Goal: Transaction & Acquisition: Purchase product/service

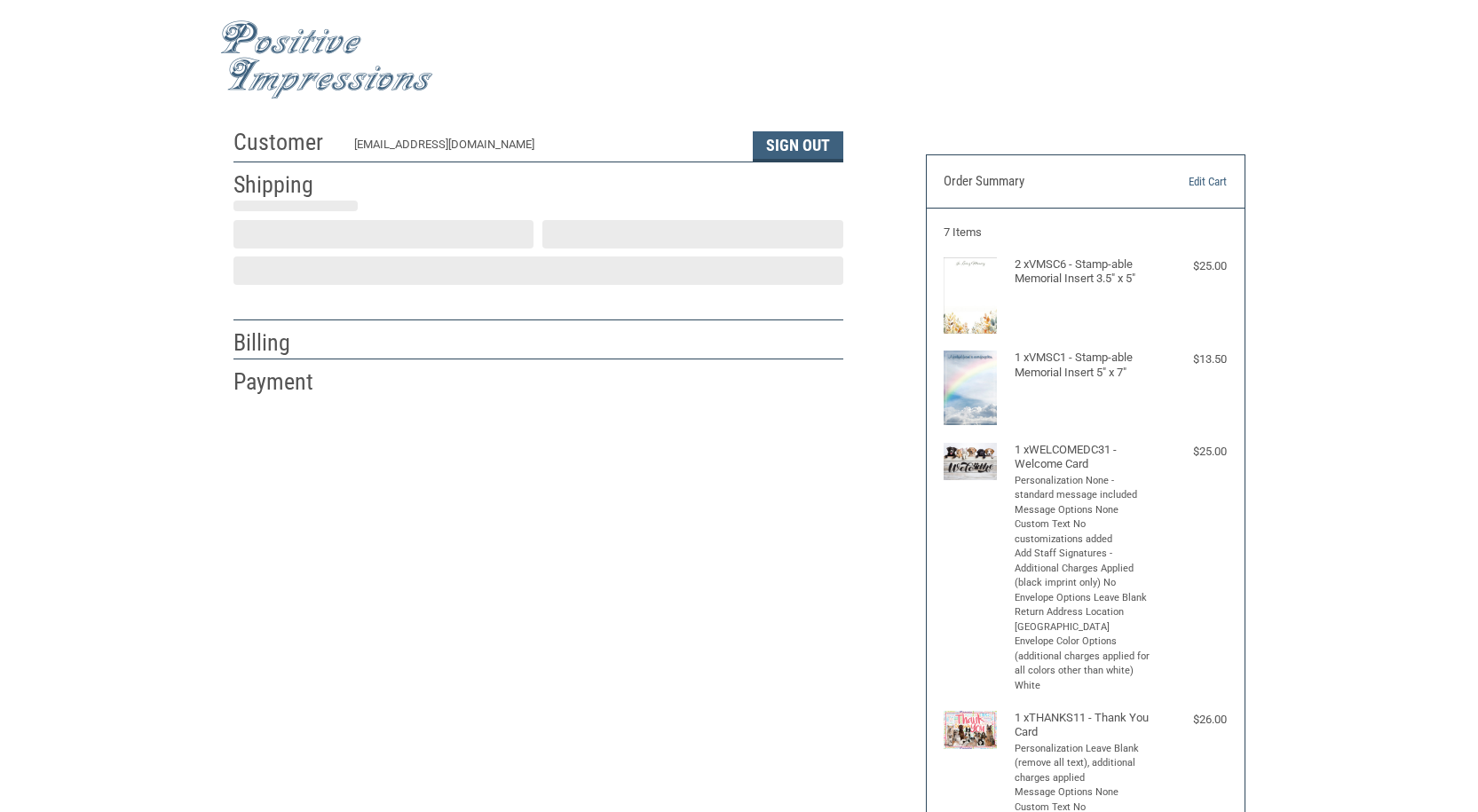
select select "NJ"
select select "US"
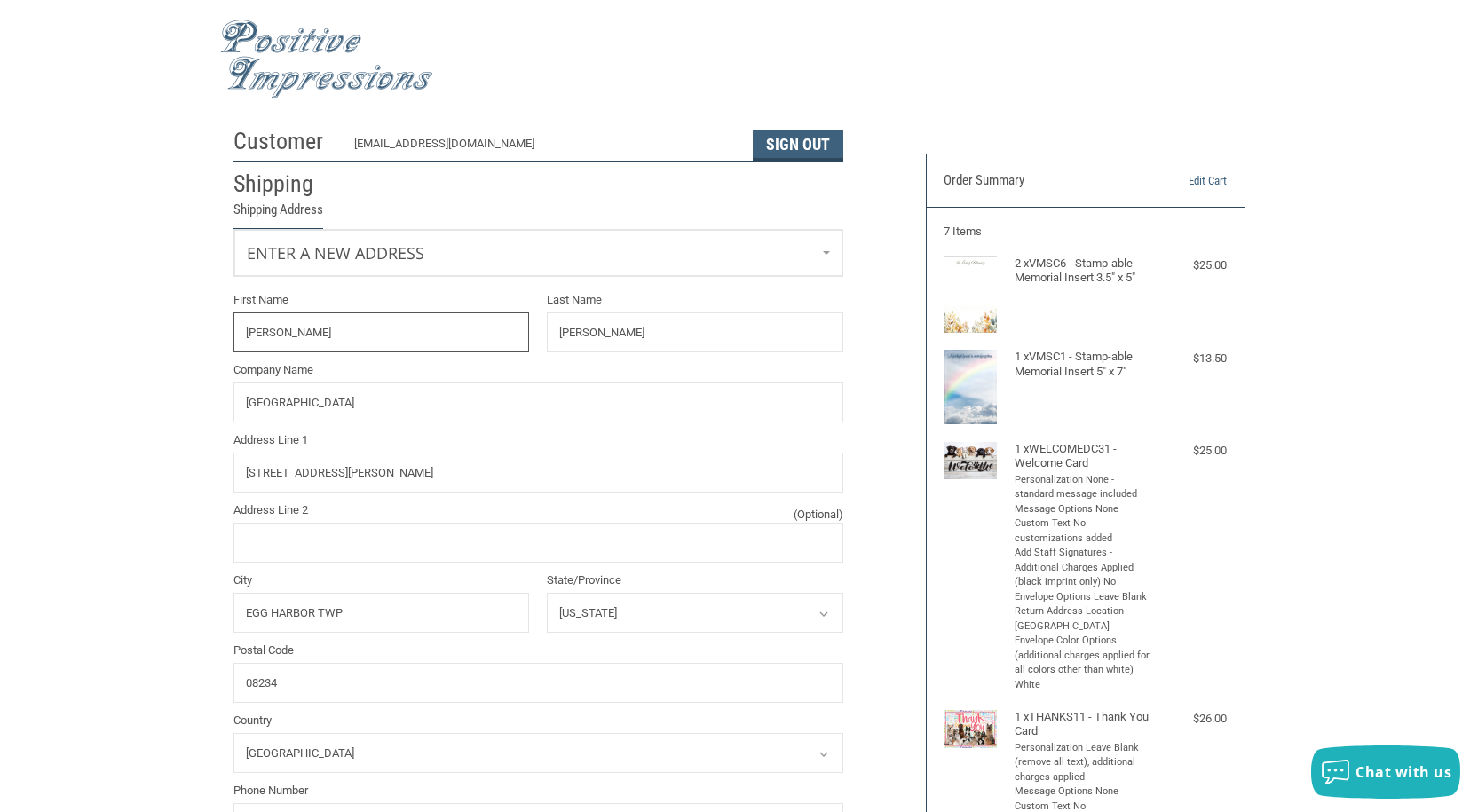
type input "[PERSON_NAME]"
type input "[GEOGRAPHIC_DATA]"
type input "[STREET_ADDRESS][PERSON_NAME]"
type input "Egg Harbor Twp"
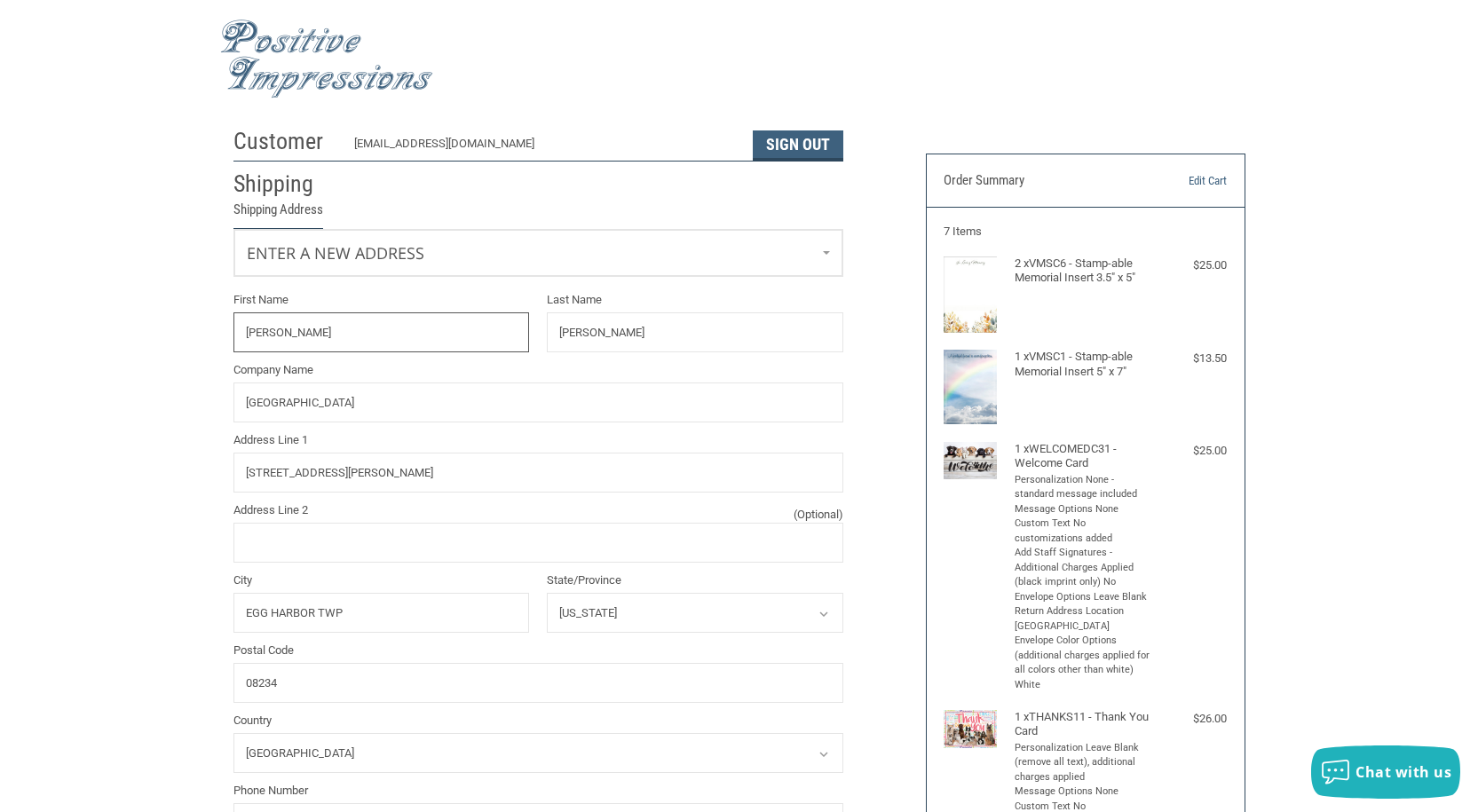
select select "NJ"
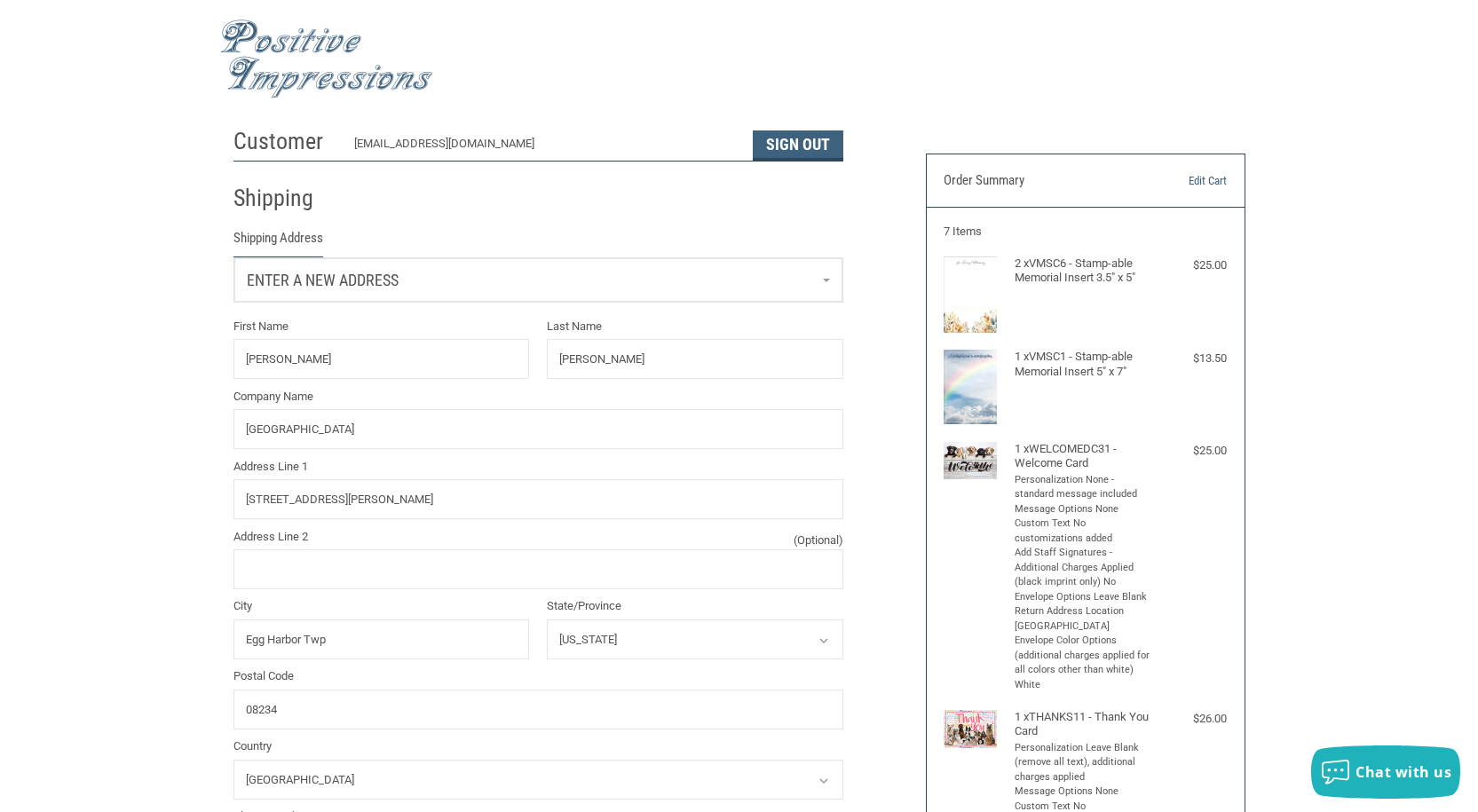
click at [816, 283] on link "Enter a new address" at bounding box center [538, 280] width 608 height 44
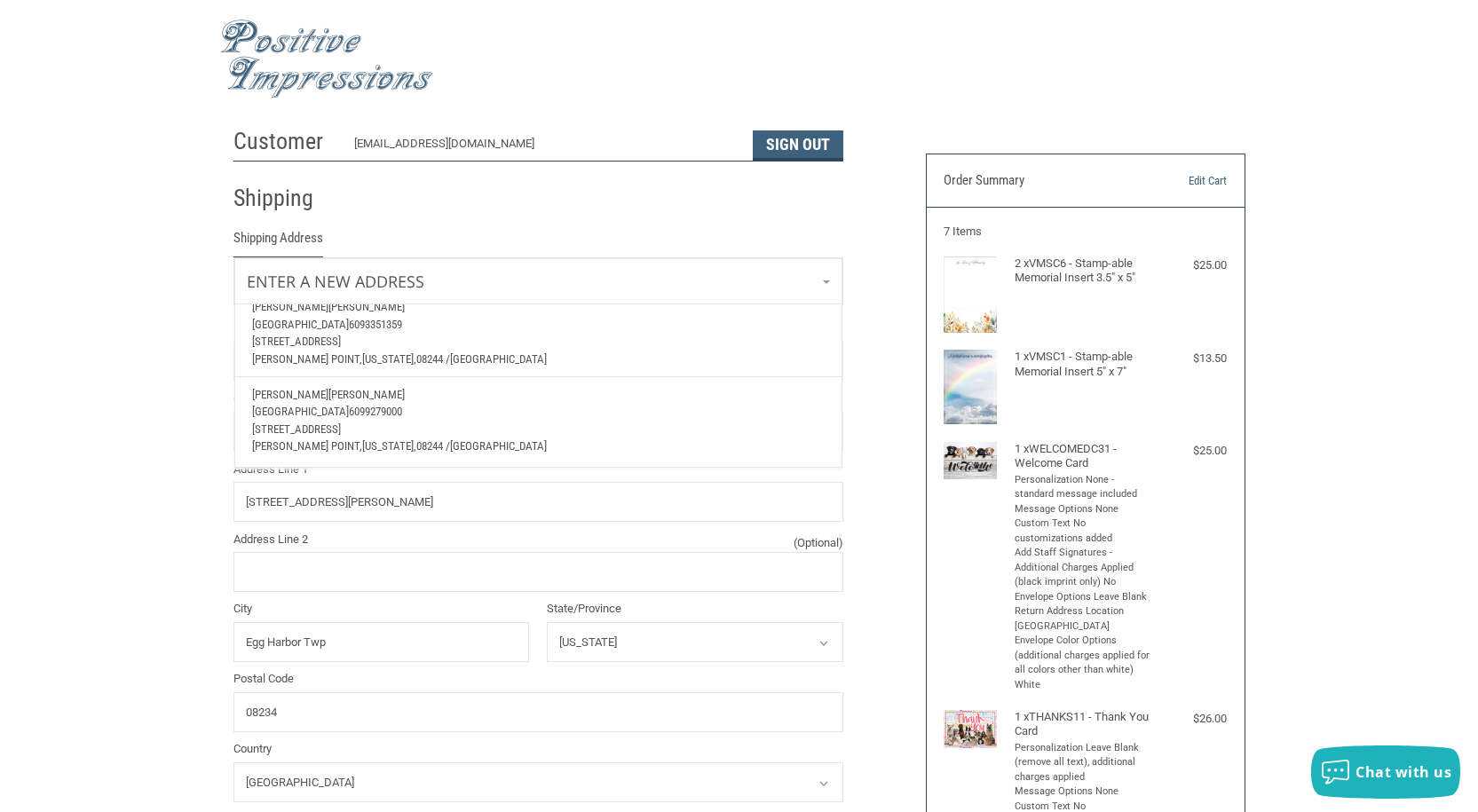
click at [341, 333] on p "[STREET_ADDRESS]" at bounding box center [537, 341] width 572 height 17
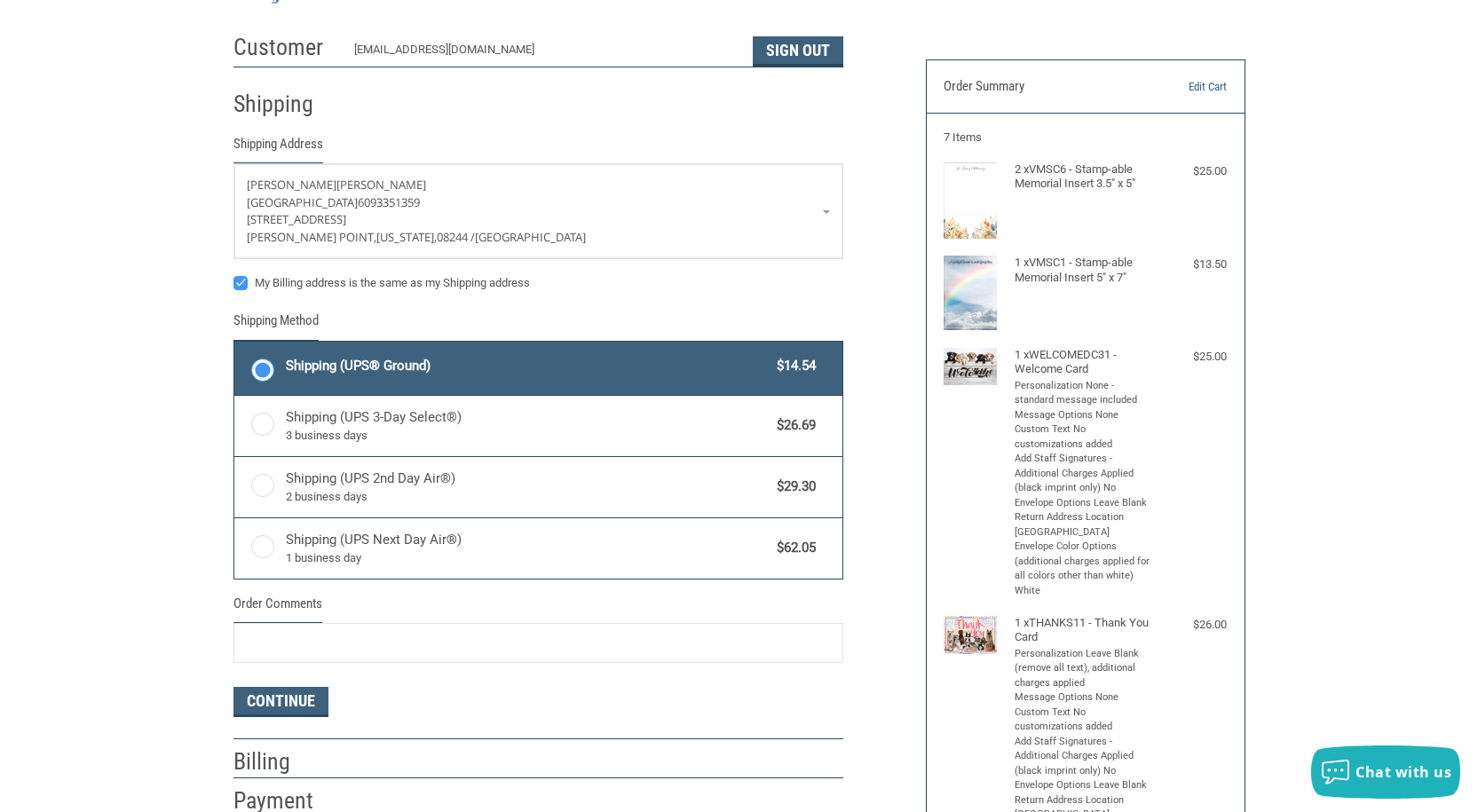
scroll to position [179, 0]
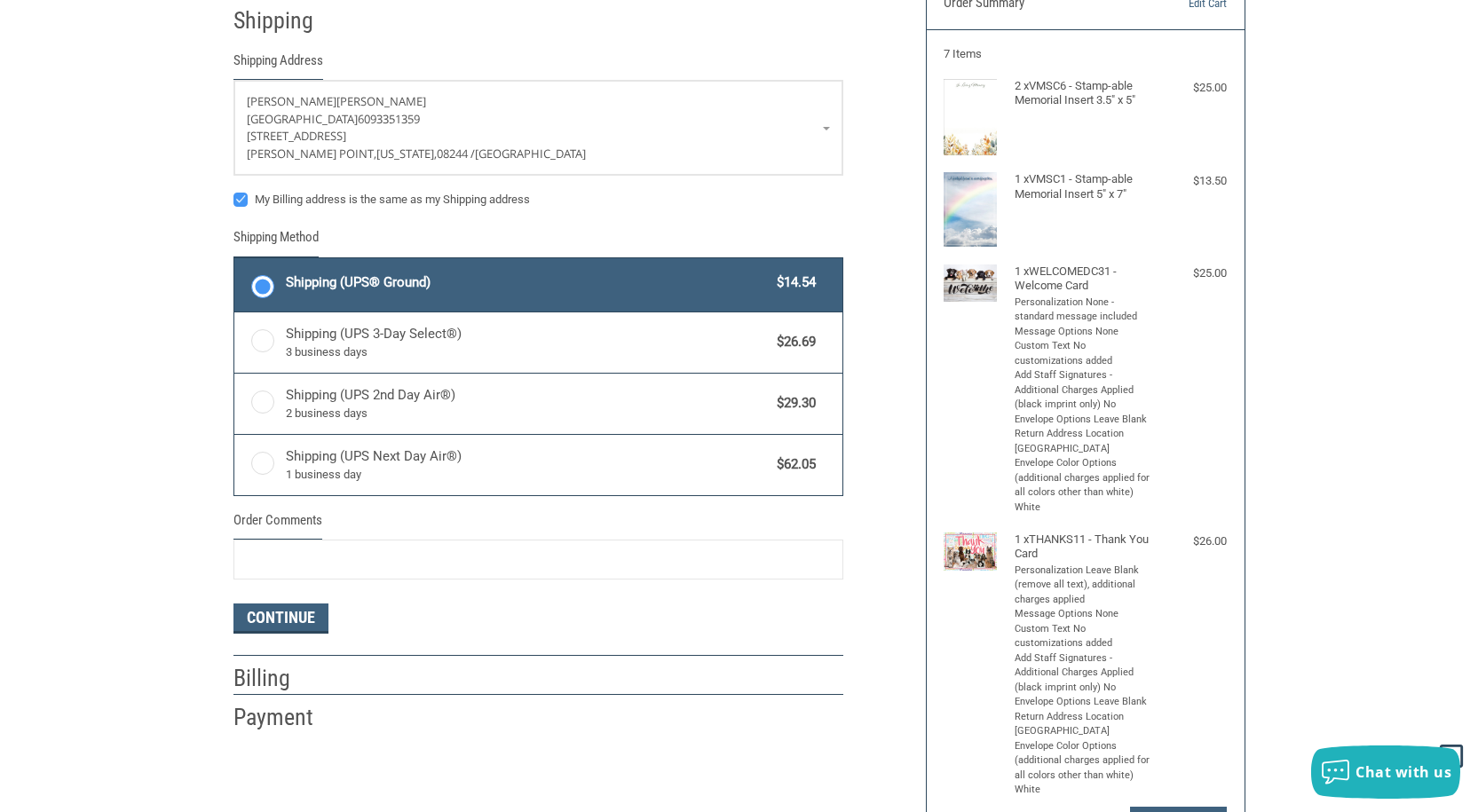
click at [239, 200] on label "My Billing address is the same as my Shipping address" at bounding box center [538, 200] width 610 height 15
click at [234, 191] on input "My Billing address is the same as my Shipping address" at bounding box center [233, 190] width 1 height 1
checkbox input "false"
click at [294, 618] on button "Continue" at bounding box center [281, 618] width 95 height 30
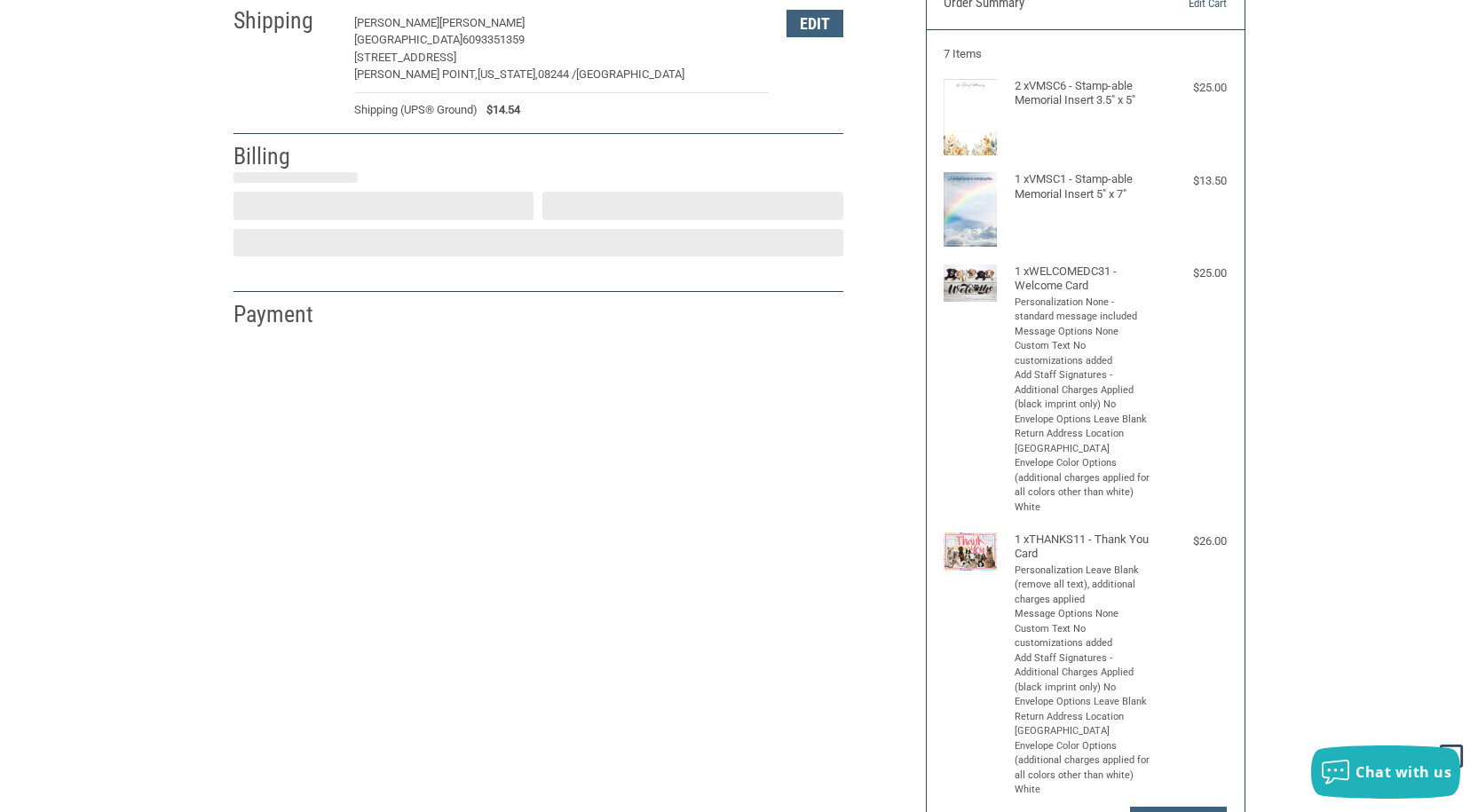
select select "US"
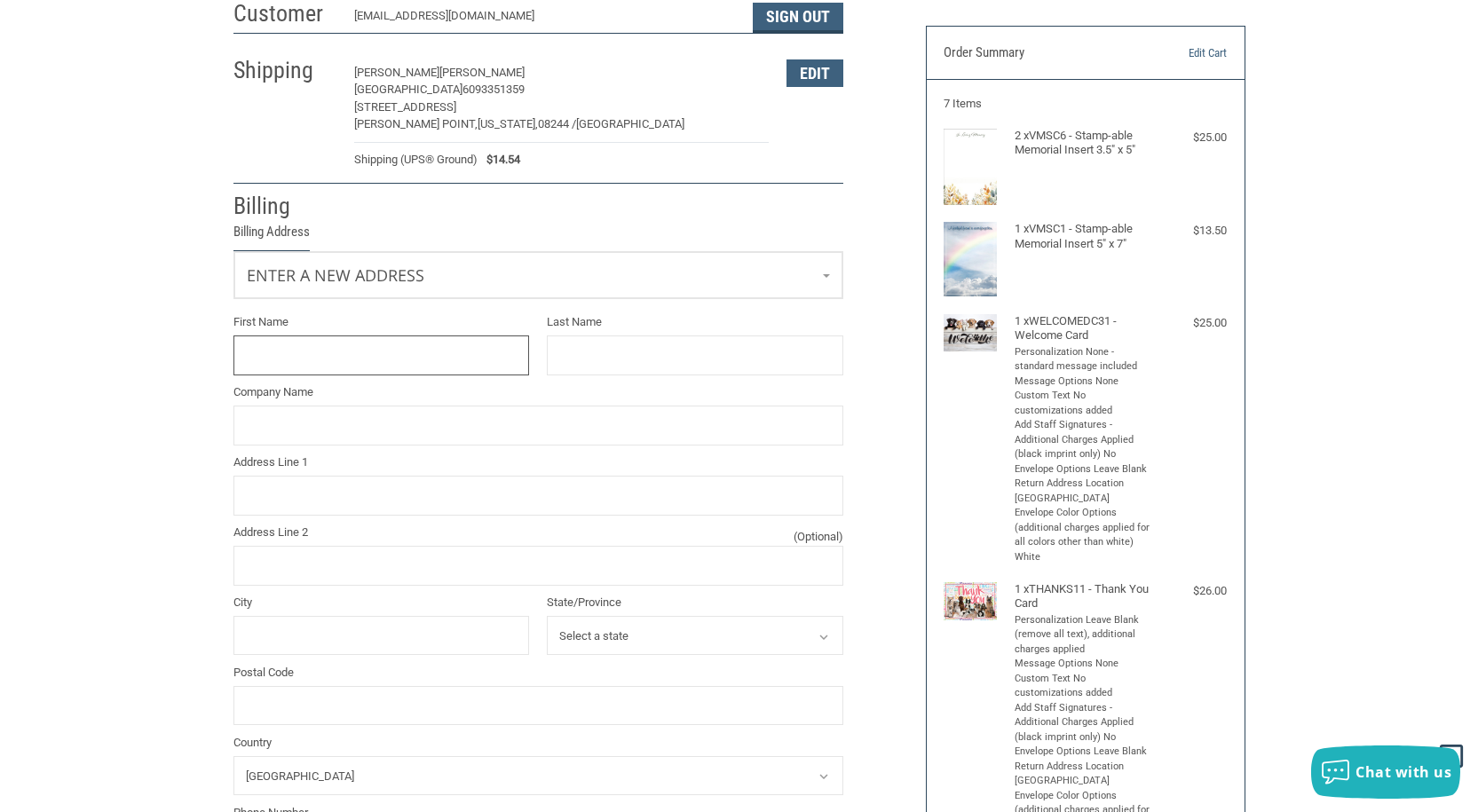
scroll to position [0, 0]
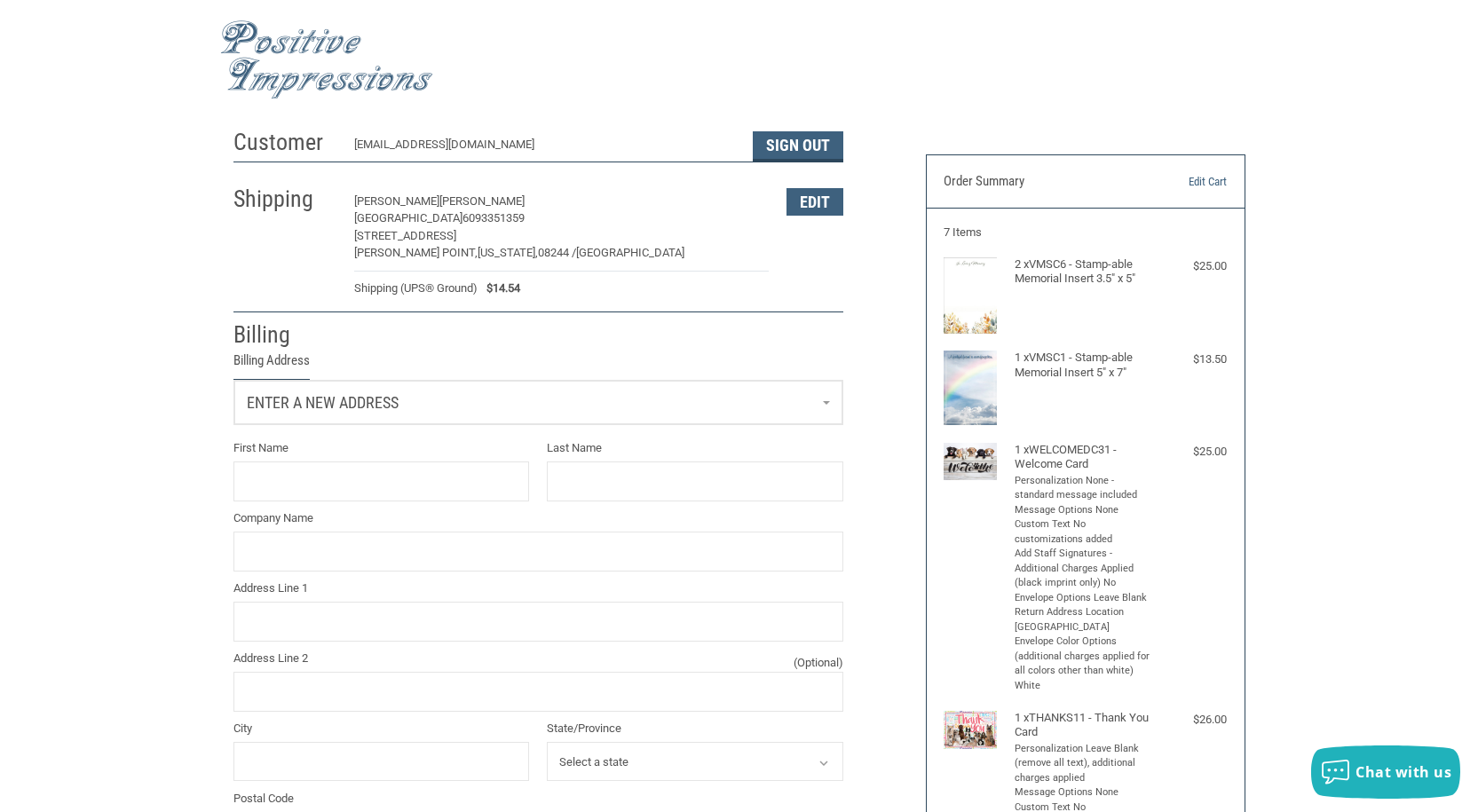
click at [822, 406] on link "Enter a new address" at bounding box center [538, 403] width 608 height 44
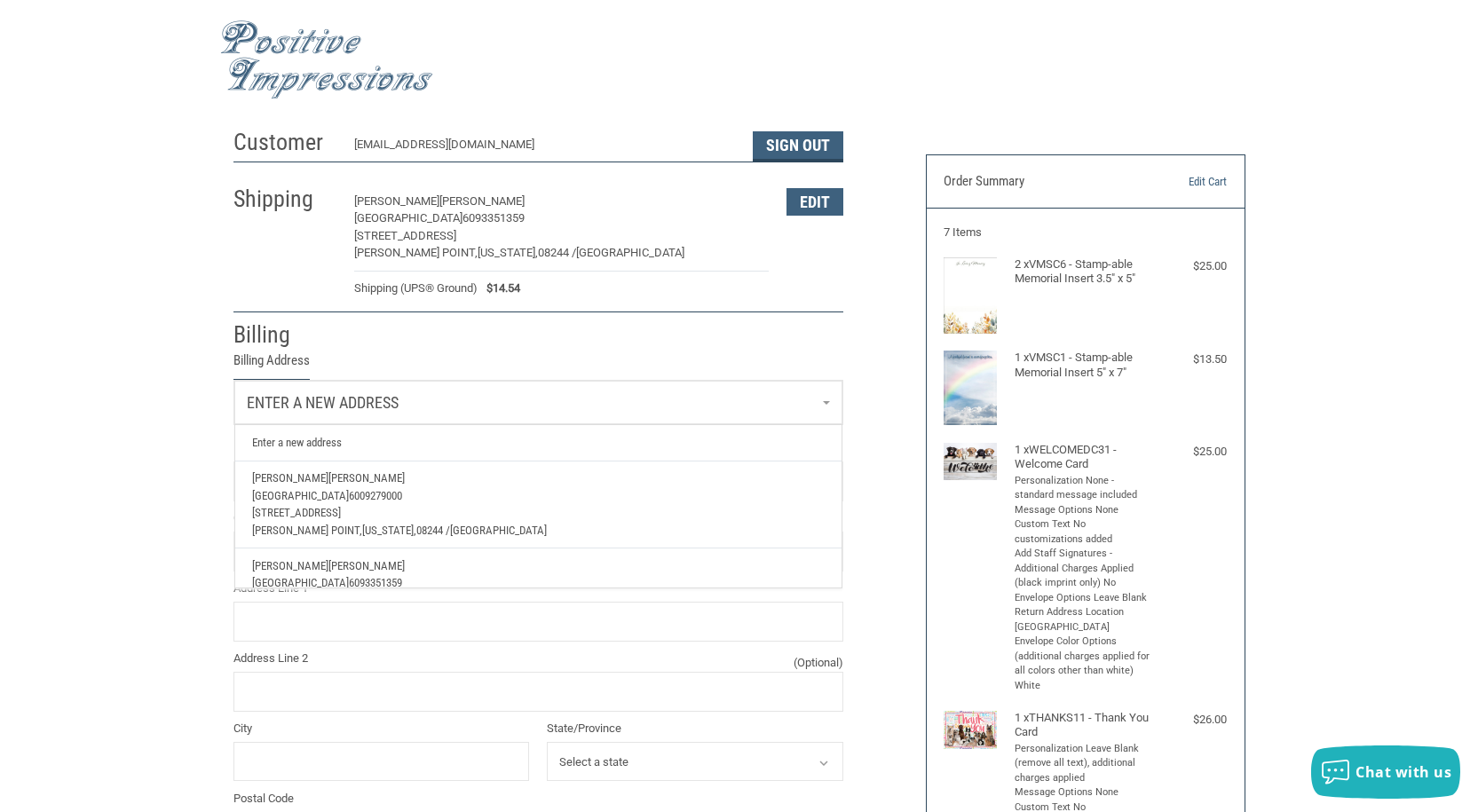
click at [382, 400] on span "Enter a new address" at bounding box center [323, 402] width 151 height 18
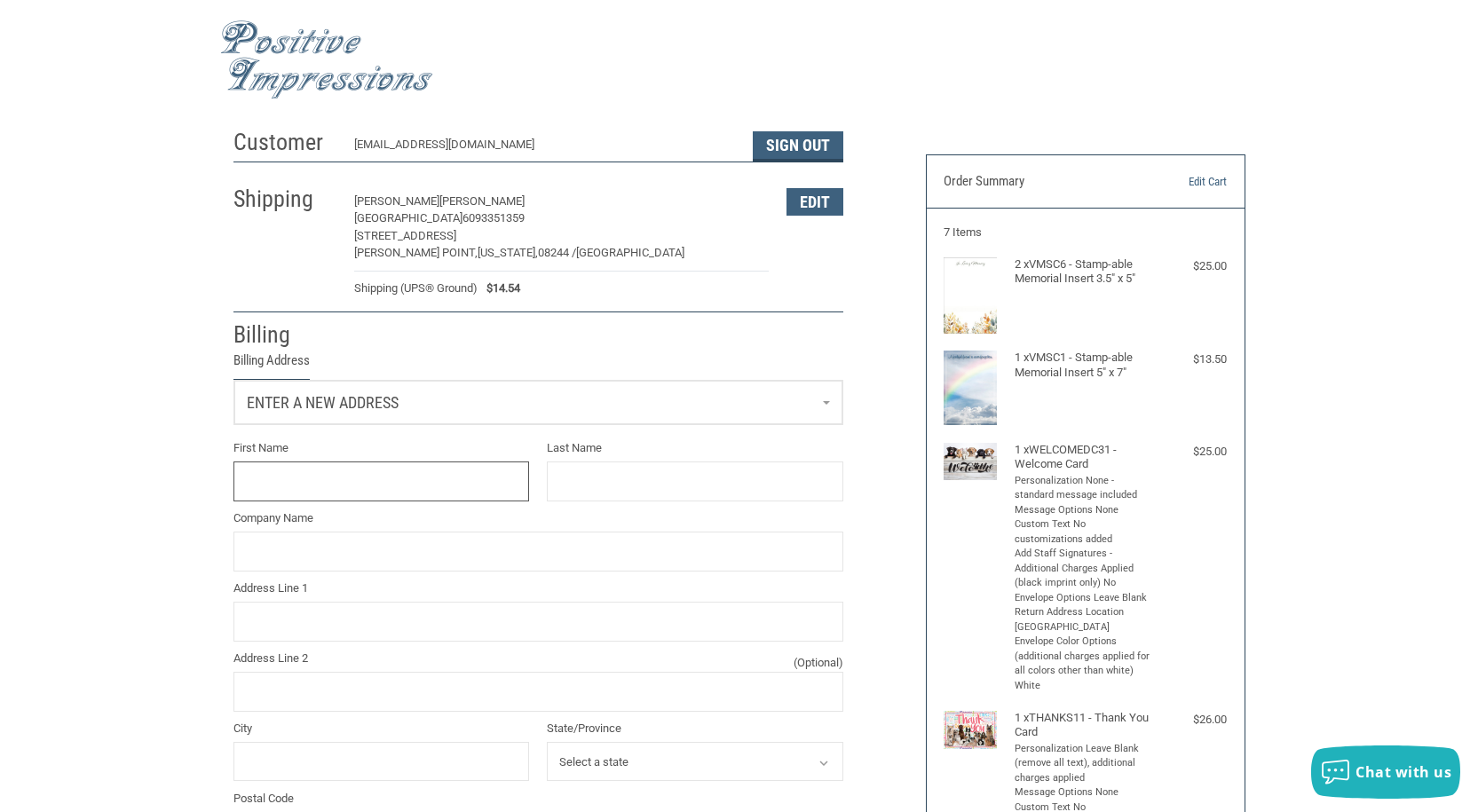
click at [361, 488] on input "First Name" at bounding box center [381, 481] width 296 height 40
type input "[PERSON_NAME]"
click at [598, 497] on input "Last Name" at bounding box center [695, 481] width 296 height 40
type input "[PERSON_NAME]"
click at [369, 569] on input "Company Name" at bounding box center [538, 551] width 610 height 40
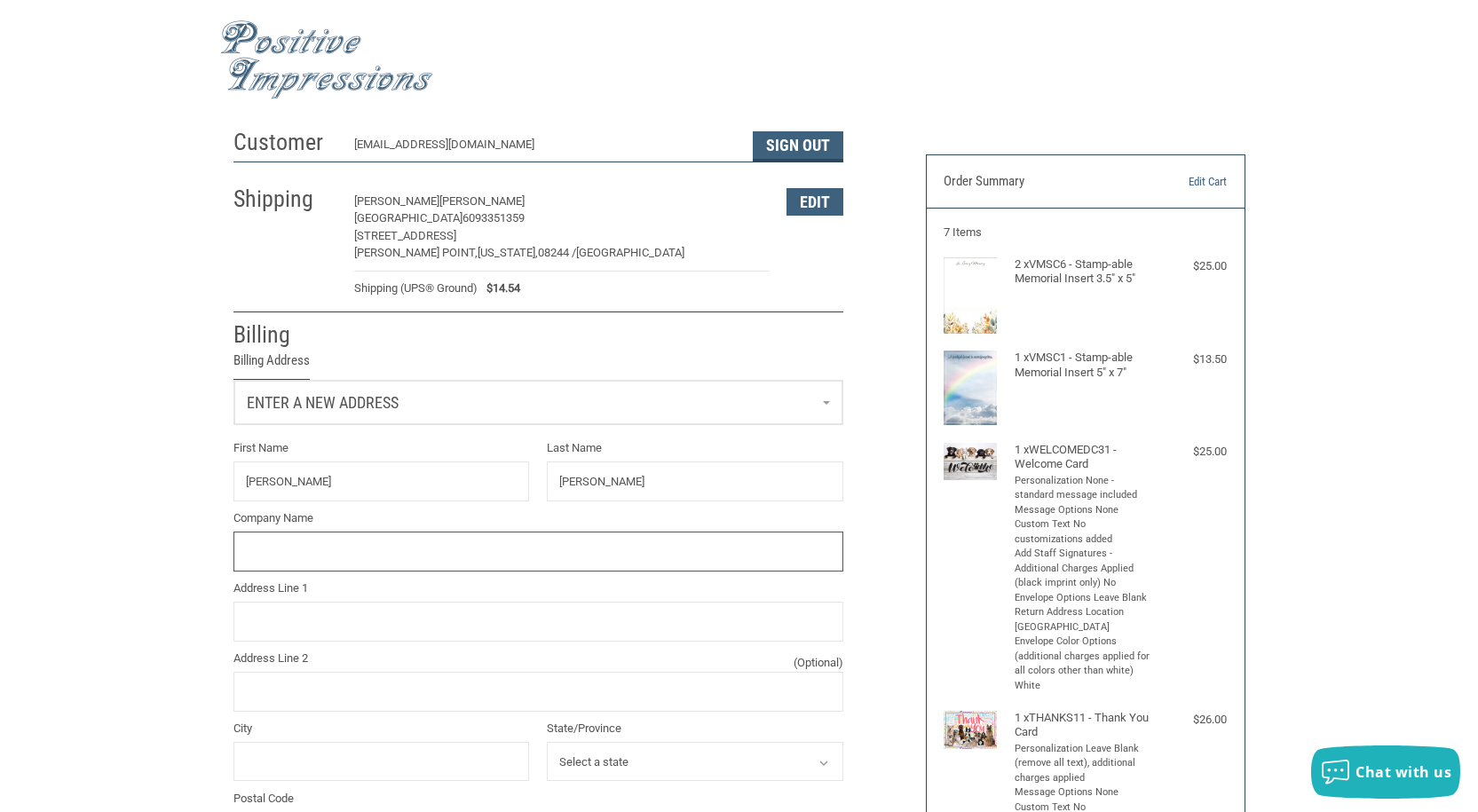
type input "[GEOGRAPHIC_DATA]"
type input "[STREET_ADDRESS]"
type input "[PERSON_NAME] POINT"
select select "NJ"
type input "08244"
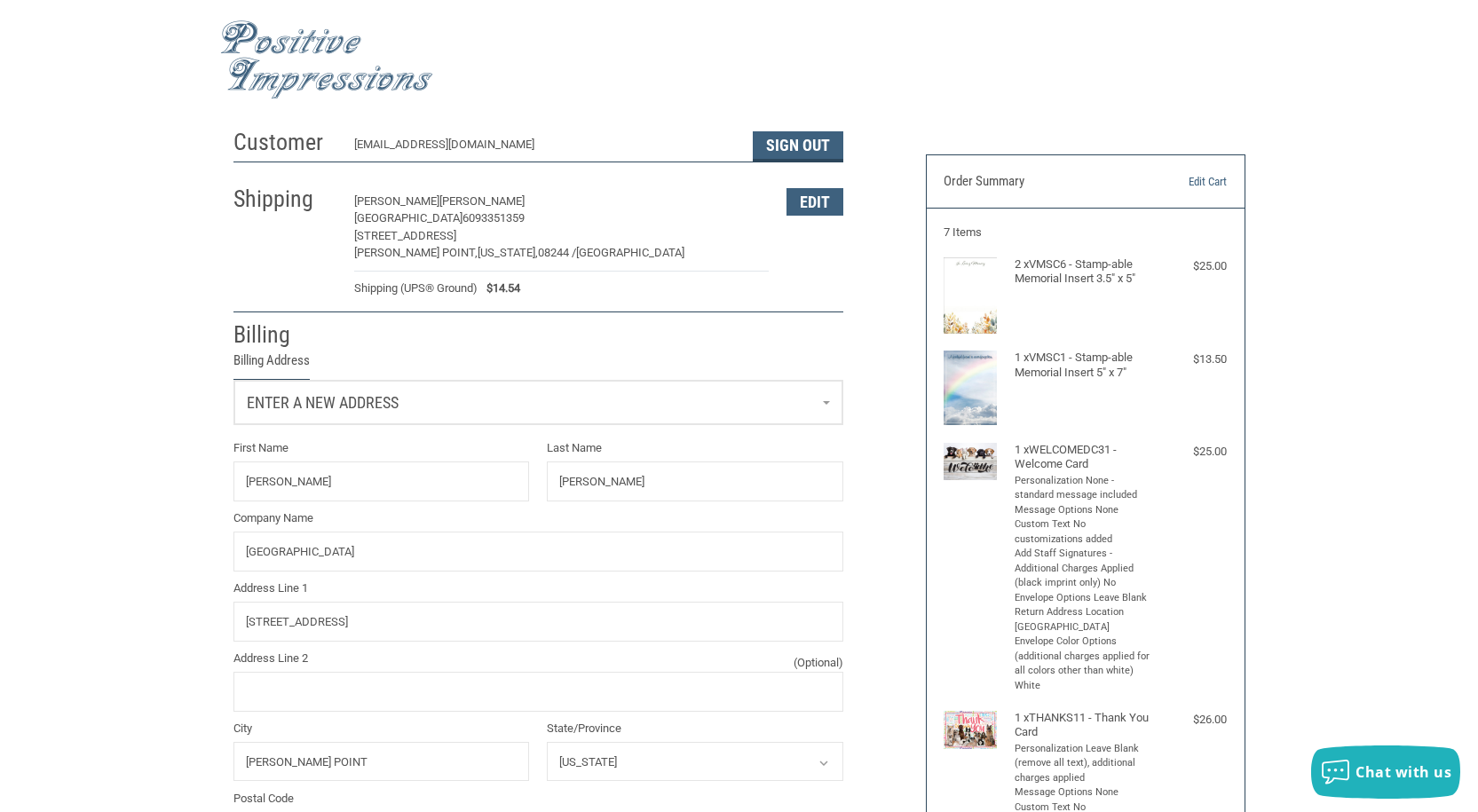
type input "6099279000"
drag, startPoint x: 364, startPoint y: 631, endPoint x: 212, endPoint y: 639, distance: 152.2
click at [212, 639] on div "Customer [EMAIL_ADDRESS][DOMAIN_NAME] Sign Out Shipping [PERSON_NAME][GEOGRAPHI…" at bounding box center [739, 703] width 1478 height 1167
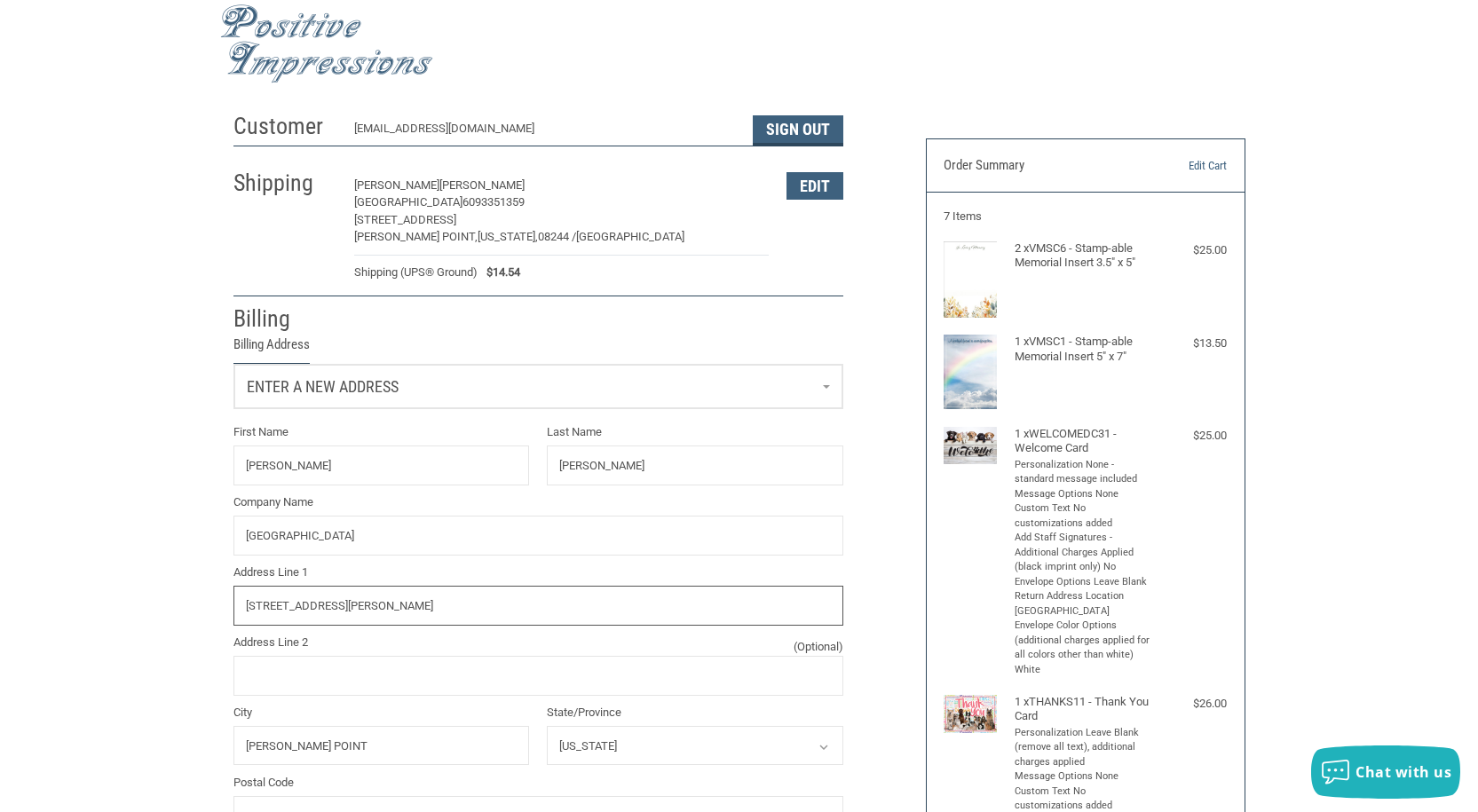
scroll to position [178, 0]
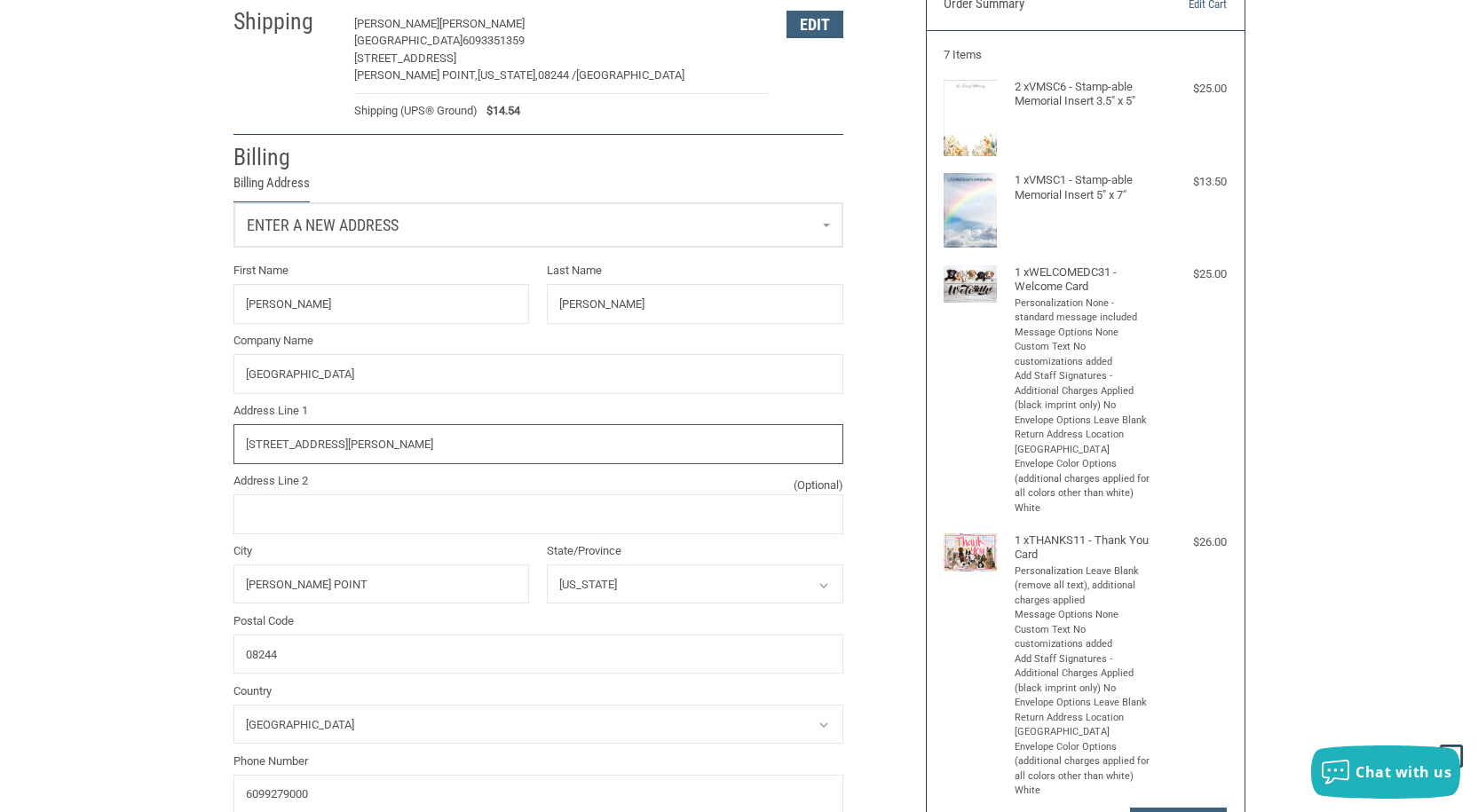
type input "[STREET_ADDRESS][PERSON_NAME]"
click at [358, 587] on input "[PERSON_NAME] POINT" at bounding box center [381, 584] width 296 height 40
drag, startPoint x: 298, startPoint y: 658, endPoint x: 193, endPoint y: 658, distance: 105.0
click at [194, 658] on div "Customer [EMAIL_ADDRESS][DOMAIN_NAME] Sign Out Shipping [PERSON_NAME][GEOGRAPHI…" at bounding box center [739, 526] width 1478 height 1167
type input "08234"
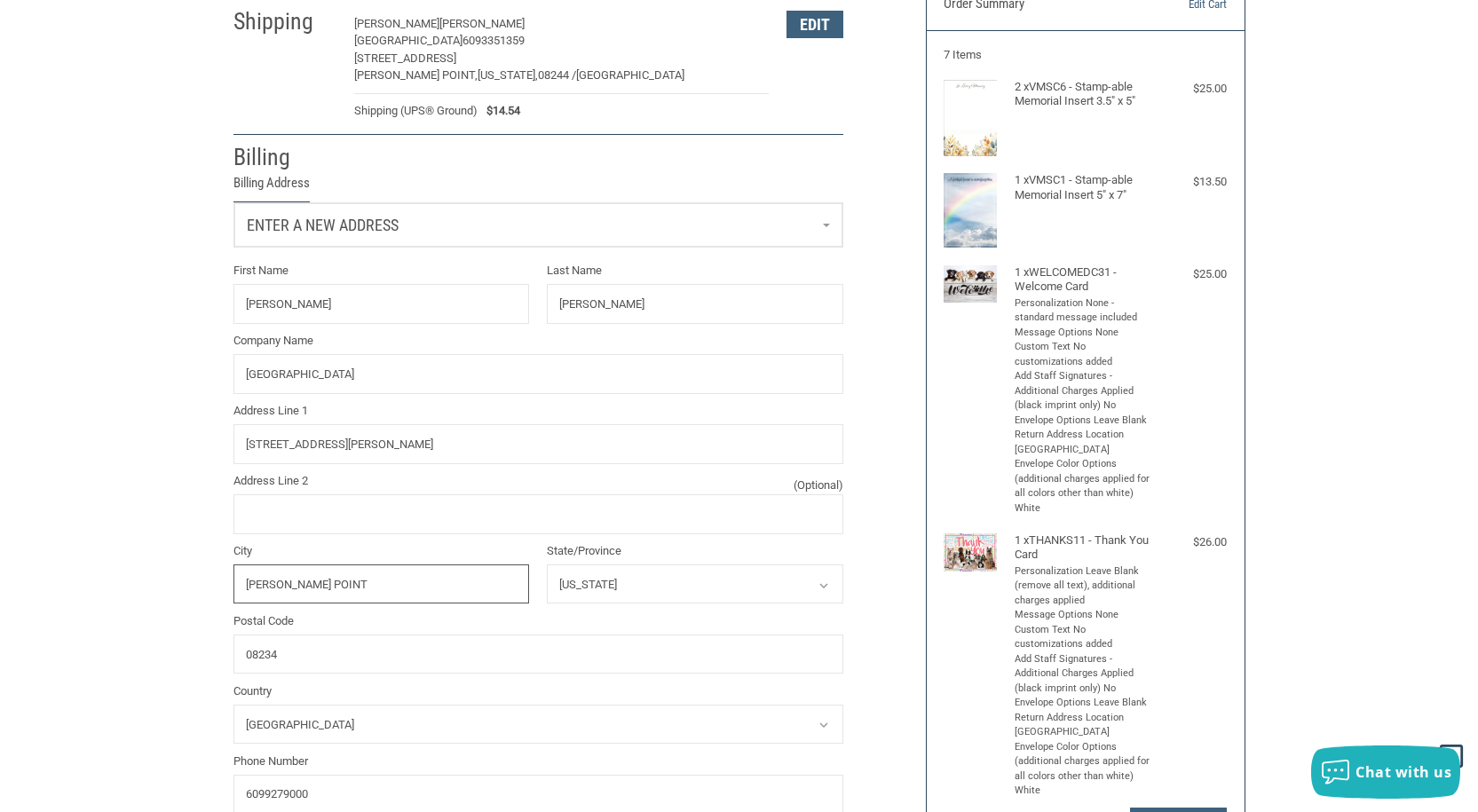
drag, startPoint x: 373, startPoint y: 591, endPoint x: 149, endPoint y: 582, distance: 224.2
click at [149, 582] on div "Customer [EMAIL_ADDRESS][DOMAIN_NAME] Sign Out Shipping [PERSON_NAME][GEOGRAPHI…" at bounding box center [739, 526] width 1478 height 1167
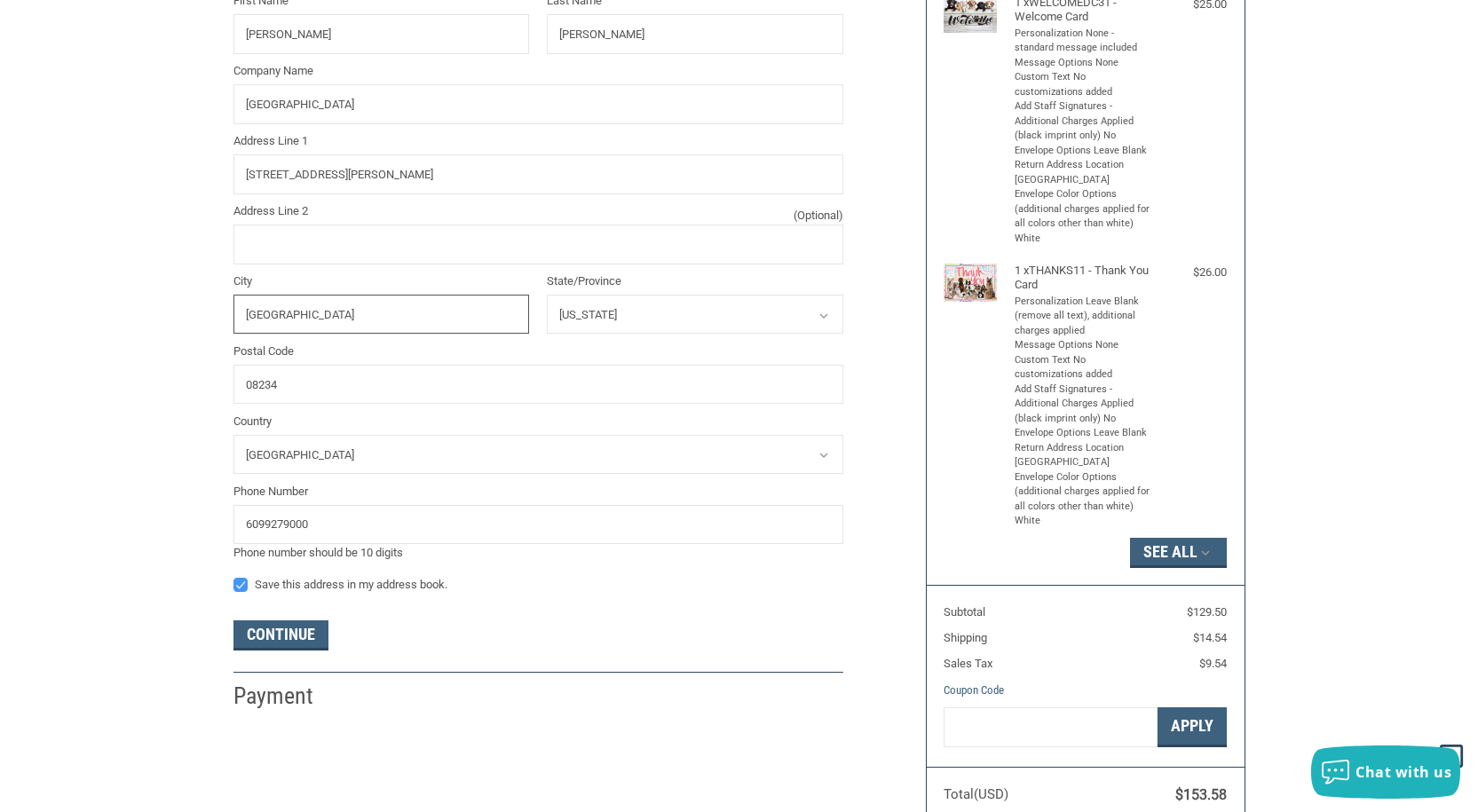
scroll to position [532, 0]
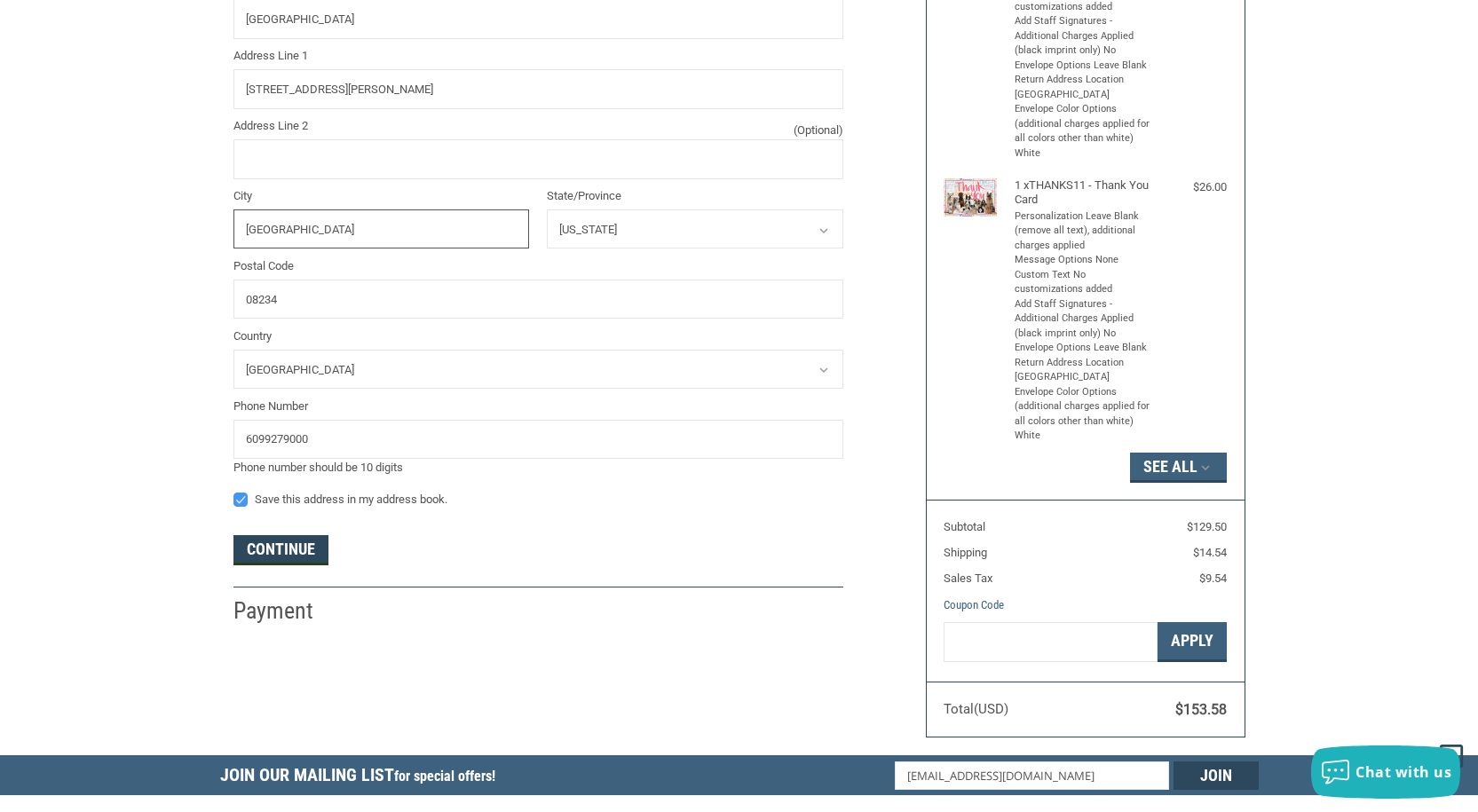
type input "[GEOGRAPHIC_DATA]"
click at [274, 560] on button "Continue" at bounding box center [281, 550] width 95 height 30
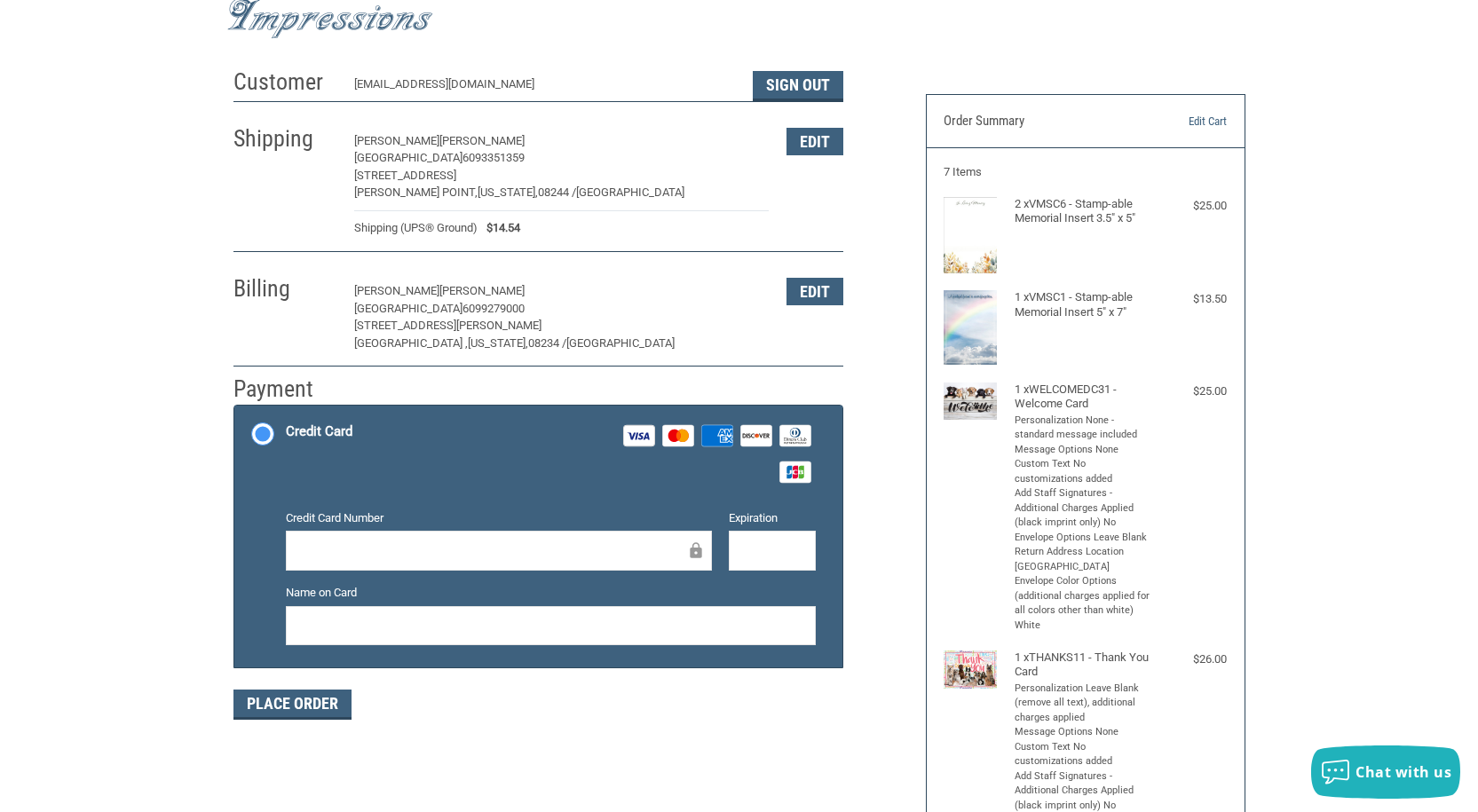
scroll to position [178, 0]
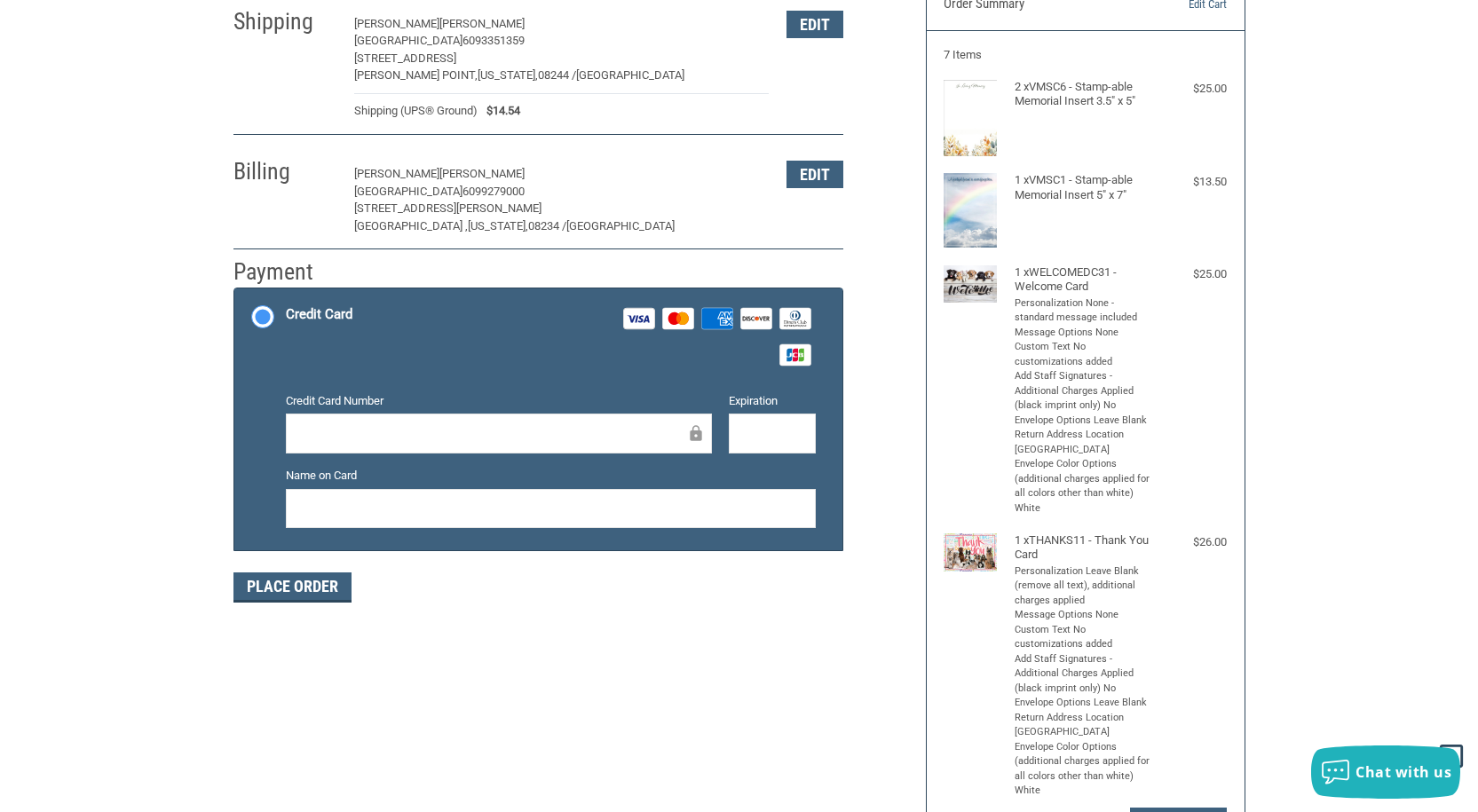
click at [388, 450] on div at bounding box center [498, 434] width 426 height 40
click at [279, 577] on button "Place Order" at bounding box center [292, 587] width 118 height 30
